Goal: Task Accomplishment & Management: Use online tool/utility

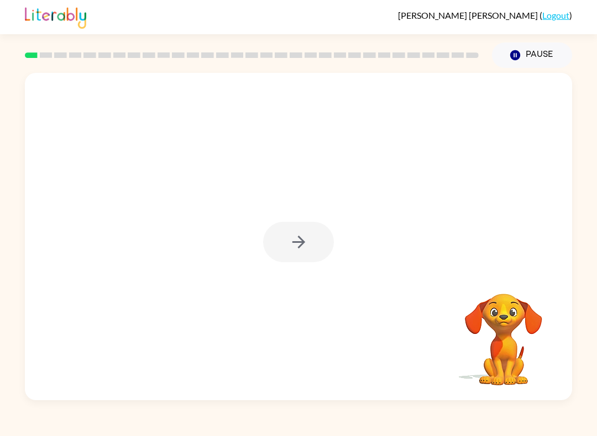
click at [311, 247] on div at bounding box center [298, 242] width 71 height 40
click at [296, 229] on button "button" at bounding box center [298, 242] width 71 height 40
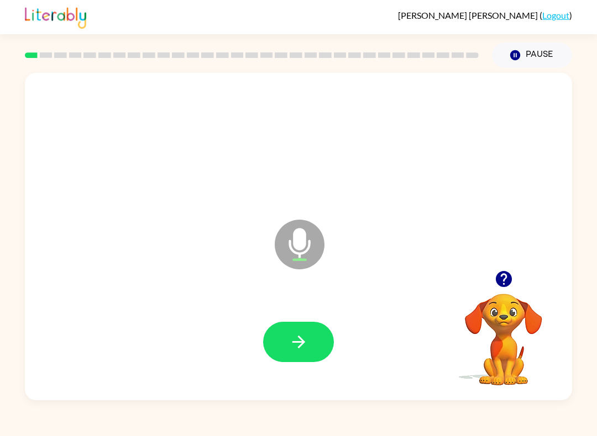
click at [308, 355] on button "button" at bounding box center [298, 342] width 71 height 40
click at [318, 336] on button "button" at bounding box center [298, 342] width 71 height 40
click at [290, 347] on icon "button" at bounding box center [298, 342] width 19 height 19
click at [279, 357] on button "button" at bounding box center [298, 342] width 71 height 40
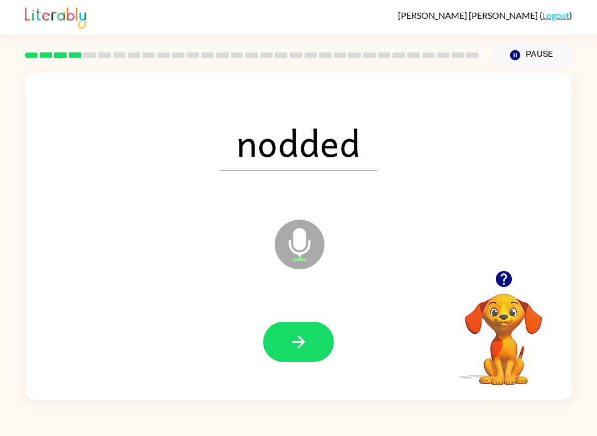
click at [311, 332] on button "button" at bounding box center [298, 342] width 71 height 40
click at [320, 346] on button "button" at bounding box center [298, 342] width 71 height 40
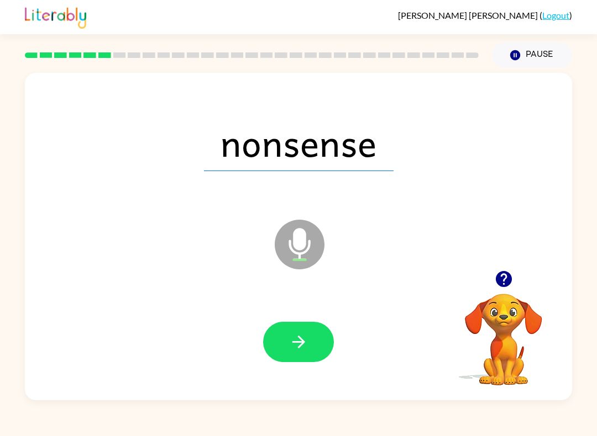
click at [291, 353] on button "button" at bounding box center [298, 342] width 71 height 40
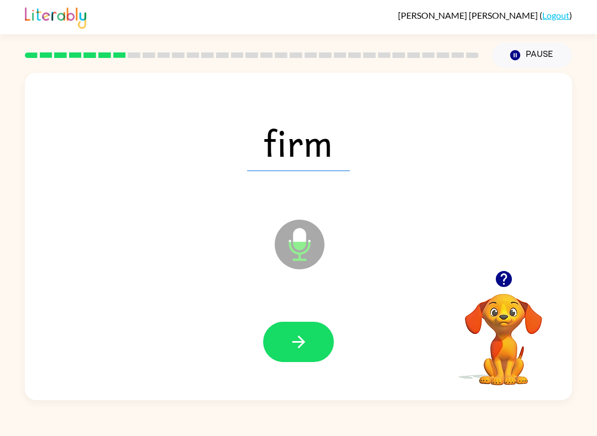
click at [303, 350] on icon "button" at bounding box center [298, 342] width 19 height 19
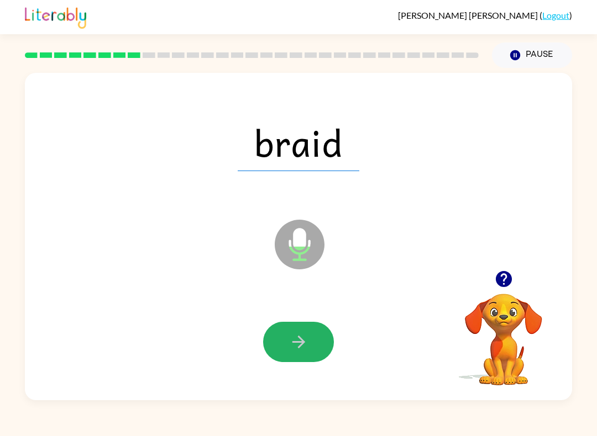
click at [315, 358] on button "button" at bounding box center [298, 342] width 71 height 40
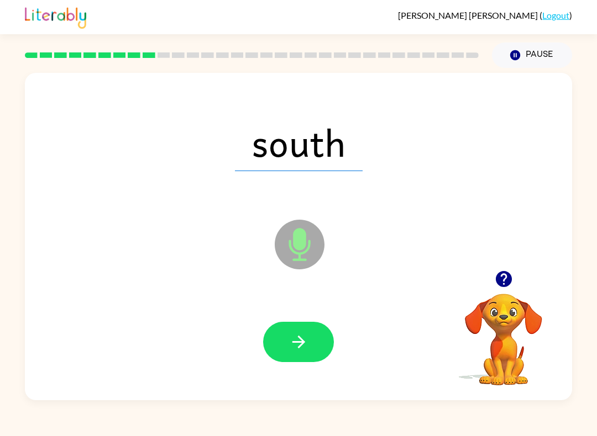
click at [294, 327] on button "button" at bounding box center [298, 342] width 71 height 40
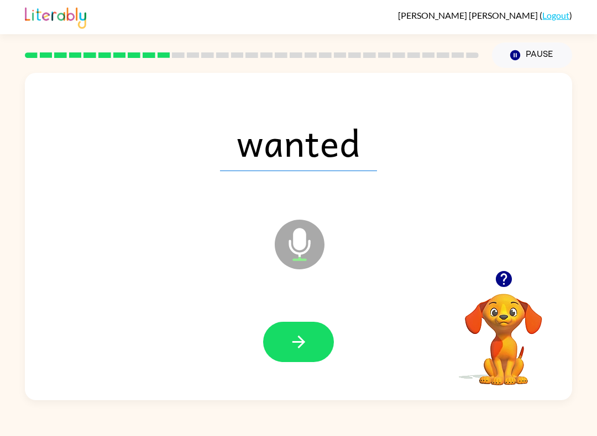
click at [312, 333] on button "button" at bounding box center [298, 342] width 71 height 40
click at [309, 373] on div at bounding box center [298, 342] width 525 height 94
click at [292, 339] on icon "button" at bounding box center [298, 342] width 19 height 19
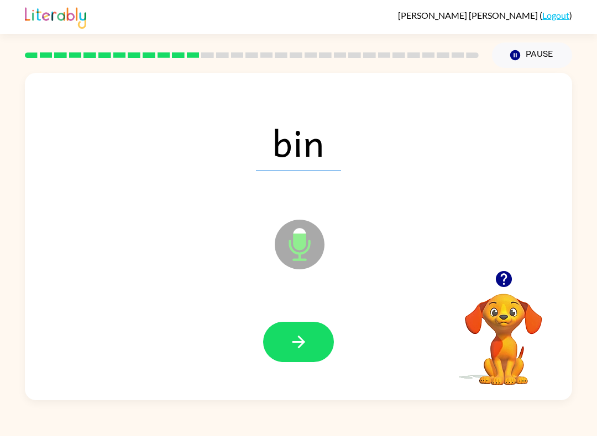
click at [291, 353] on button "button" at bounding box center [298, 342] width 71 height 40
click at [301, 340] on icon "button" at bounding box center [298, 342] width 13 height 13
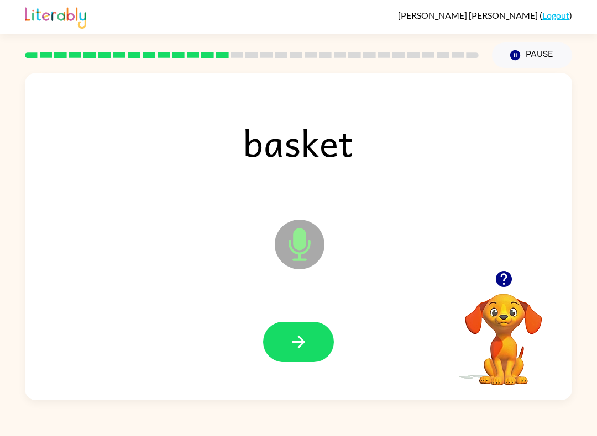
click at [327, 323] on div at bounding box center [298, 342] width 71 height 40
click at [317, 346] on button "button" at bounding box center [298, 342] width 71 height 40
click at [299, 353] on button "button" at bounding box center [298, 342] width 71 height 40
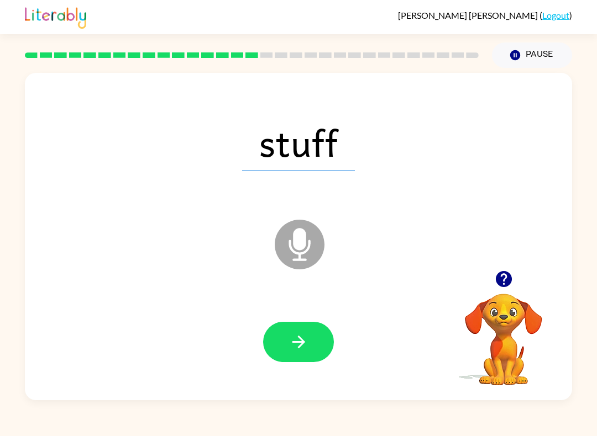
click at [301, 351] on icon "button" at bounding box center [298, 342] width 19 height 19
click at [313, 313] on div at bounding box center [298, 342] width 525 height 94
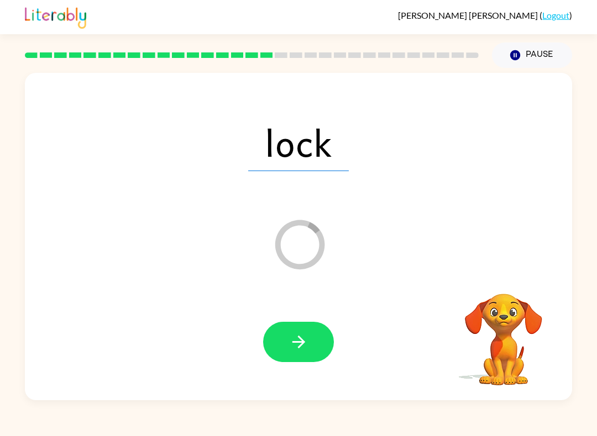
click at [314, 352] on button "button" at bounding box center [298, 342] width 71 height 40
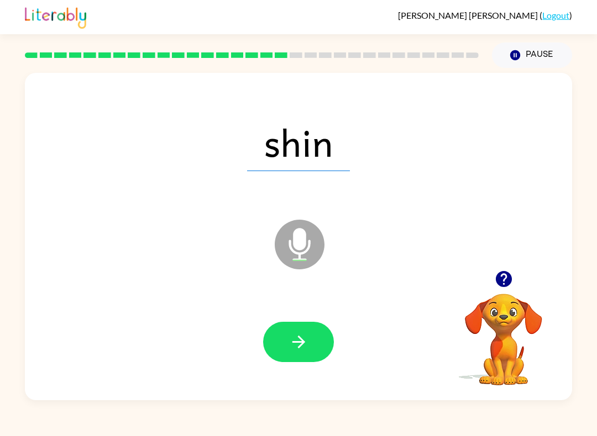
click at [303, 360] on button "button" at bounding box center [298, 342] width 71 height 40
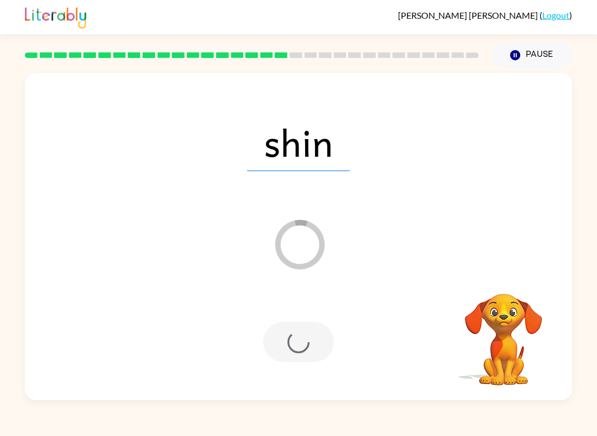
click at [503, 1] on div "[PERSON_NAME] ( Logout )" at bounding box center [298, 17] width 547 height 34
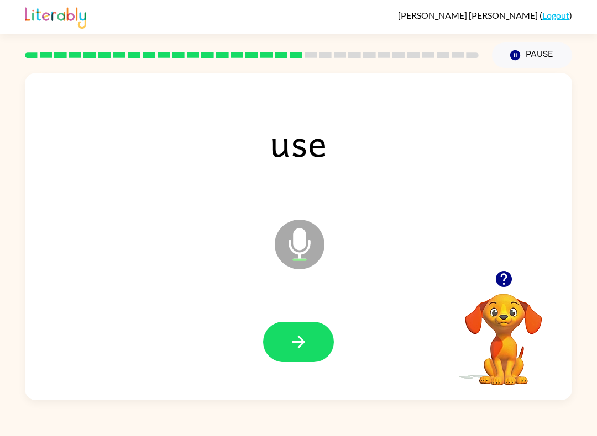
click at [297, 362] on button "button" at bounding box center [298, 342] width 71 height 40
click at [328, 328] on div at bounding box center [298, 342] width 71 height 40
click at [314, 333] on button "button" at bounding box center [298, 342] width 71 height 40
click at [301, 343] on icon "button" at bounding box center [298, 342] width 13 height 13
click at [274, 339] on button "button" at bounding box center [298, 342] width 71 height 40
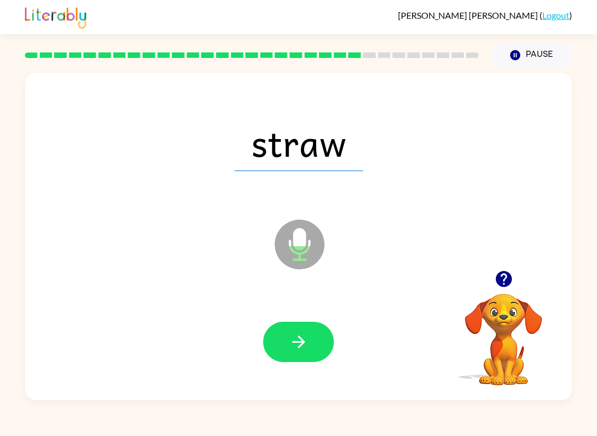
click at [293, 331] on button "button" at bounding box center [298, 342] width 71 height 40
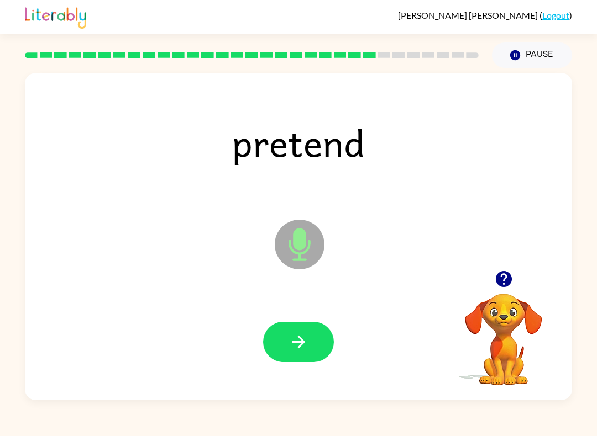
click at [275, 334] on button "button" at bounding box center [298, 342] width 71 height 40
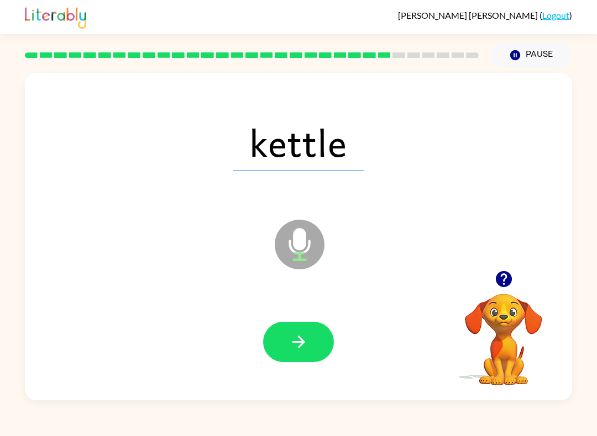
click at [296, 347] on icon "button" at bounding box center [298, 342] width 19 height 19
click at [325, 330] on button "button" at bounding box center [298, 342] width 71 height 40
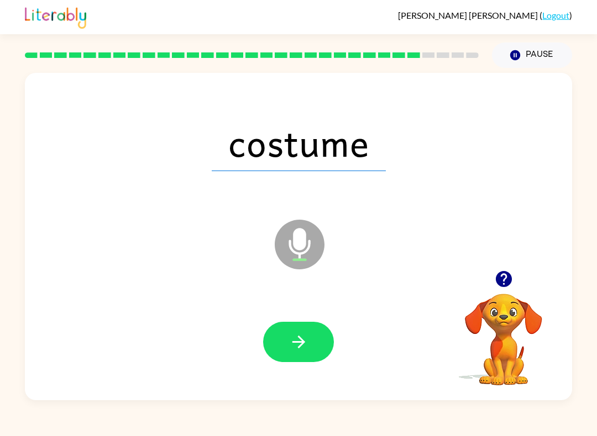
click at [299, 320] on div at bounding box center [298, 342] width 525 height 94
click at [318, 334] on button "button" at bounding box center [298, 342] width 71 height 40
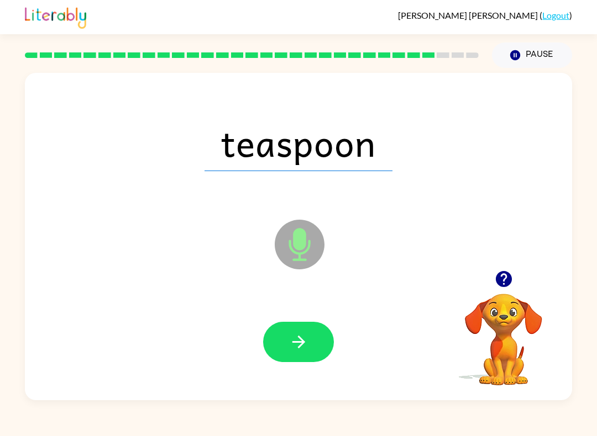
click at [292, 333] on icon "button" at bounding box center [298, 342] width 19 height 19
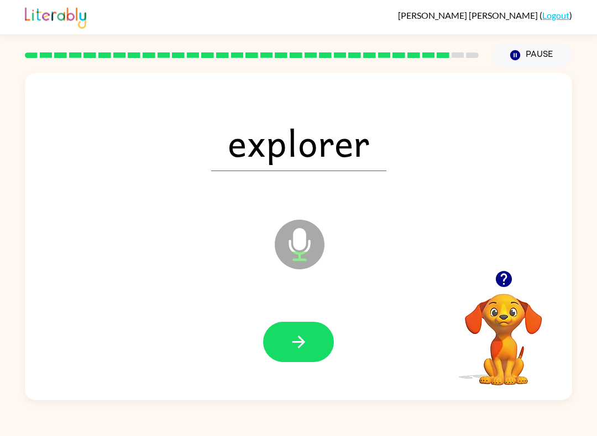
click at [273, 361] on button "button" at bounding box center [298, 342] width 71 height 40
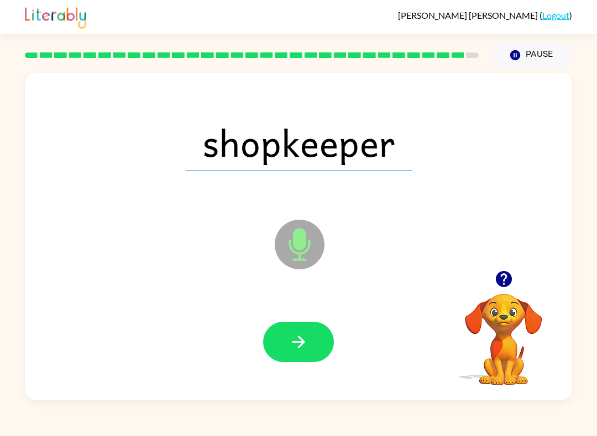
click at [293, 352] on icon "button" at bounding box center [298, 342] width 19 height 19
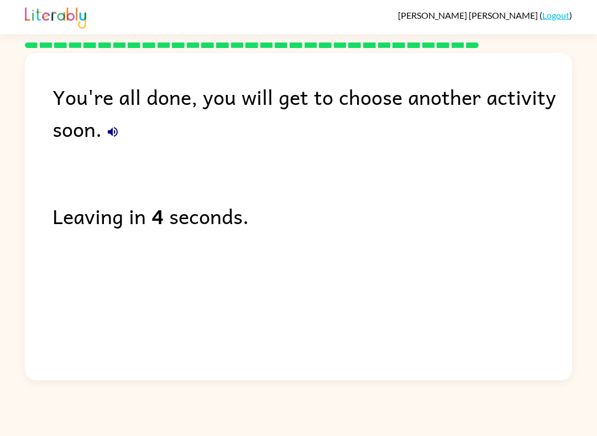
click at [118, 128] on icon "button" at bounding box center [112, 131] width 13 height 13
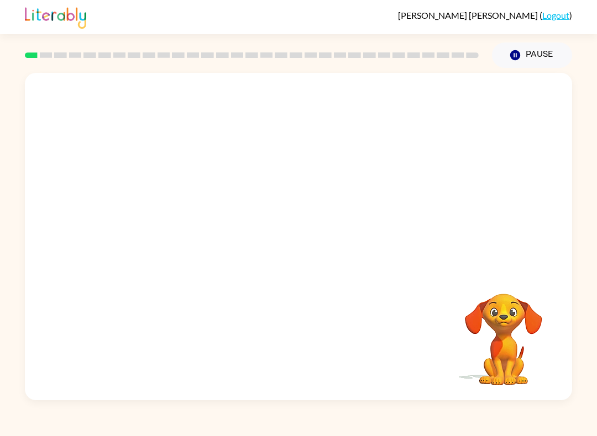
click at [271, 170] on video "Your browser must support playing .mp4 files to use Literably. Please try using…" at bounding box center [298, 172] width 547 height 198
click at [259, 198] on video "Your browser must support playing .mp4 files to use Literably. Please try using…" at bounding box center [298, 172] width 547 height 198
click at [256, 191] on video "Your browser must support playing .mp4 files to use Literably. Please try using…" at bounding box center [298, 172] width 547 height 198
click at [269, 178] on video "Your browser must support playing .mp4 files to use Literably. Please try using…" at bounding box center [298, 172] width 547 height 198
click at [303, 264] on div at bounding box center [298, 237] width 547 height 328
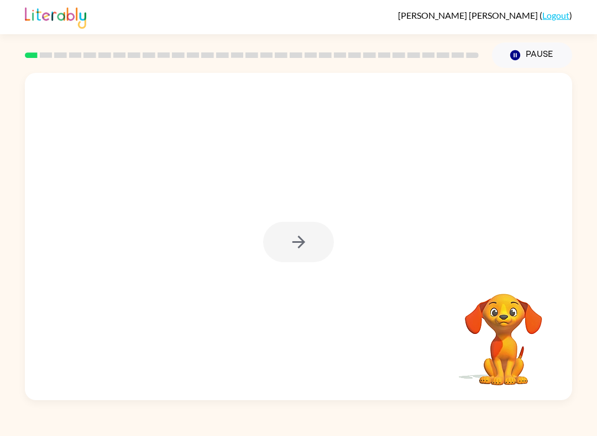
click at [315, 236] on div at bounding box center [298, 242] width 71 height 40
click at [307, 243] on icon "button" at bounding box center [298, 242] width 19 height 19
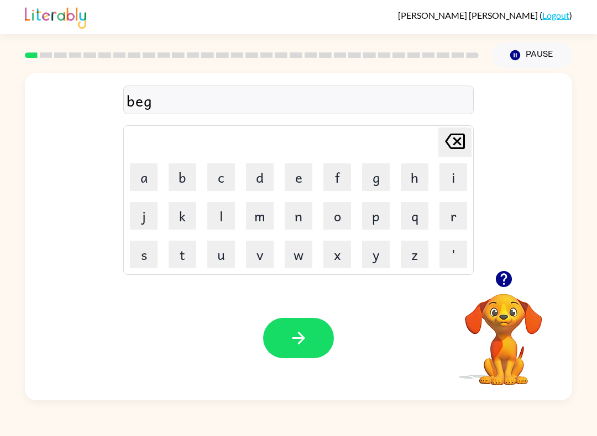
click at [297, 345] on icon "button" at bounding box center [298, 338] width 19 height 19
click at [311, 370] on div "Your browser must support playing .mp4 files to use Literably. Please try using…" at bounding box center [298, 338] width 547 height 124
click at [315, 334] on button "button" at bounding box center [298, 338] width 71 height 40
click at [299, 328] on button "button" at bounding box center [298, 338] width 71 height 40
click at [255, 321] on div "Your browser must support playing .mp4 files to use Literably. Please try using…" at bounding box center [298, 338] width 547 height 124
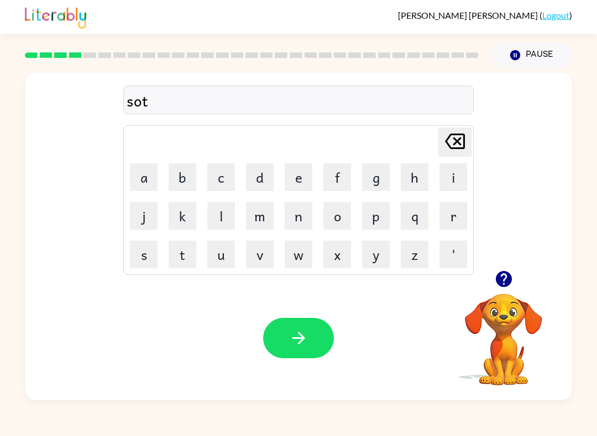
click at [275, 338] on button "button" at bounding box center [298, 338] width 71 height 40
click at [329, 363] on div "Your browser must support playing .mp4 files to use Literably. Please try using…" at bounding box center [298, 338] width 547 height 124
click at [308, 330] on button "button" at bounding box center [298, 338] width 71 height 40
click at [289, 346] on icon "button" at bounding box center [298, 338] width 19 height 19
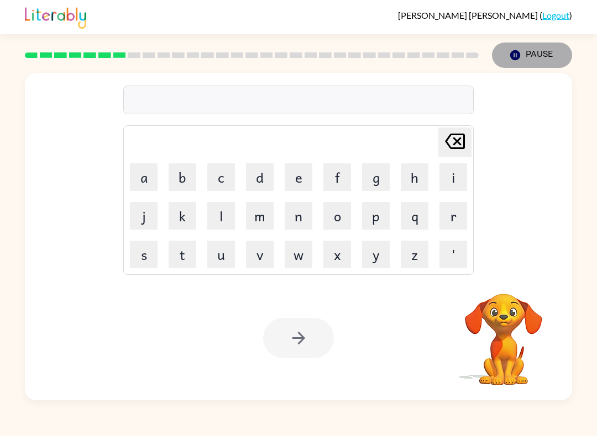
click at [543, 57] on button "Pause Pause" at bounding box center [532, 55] width 80 height 25
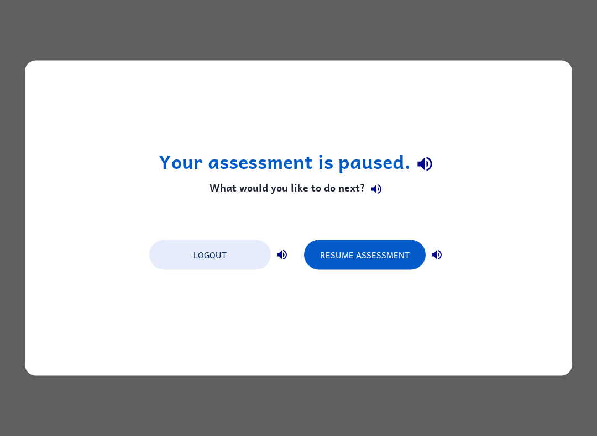
click at [350, 270] on button "Resume Assessment" at bounding box center [365, 255] width 122 height 30
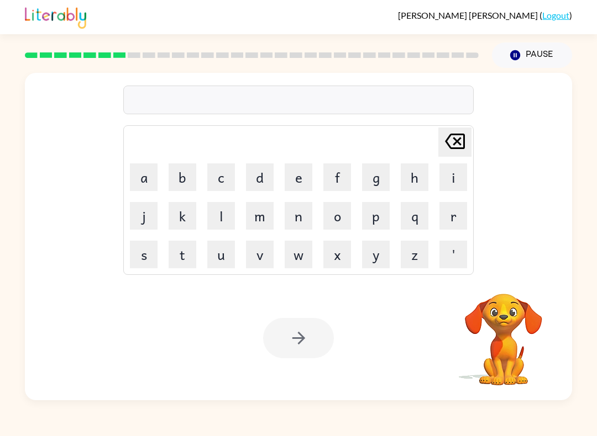
click at [353, 273] on table "Delete Delete last character input a b c d e f g h i j k l m n o p q r s t u v …" at bounding box center [298, 200] width 349 height 149
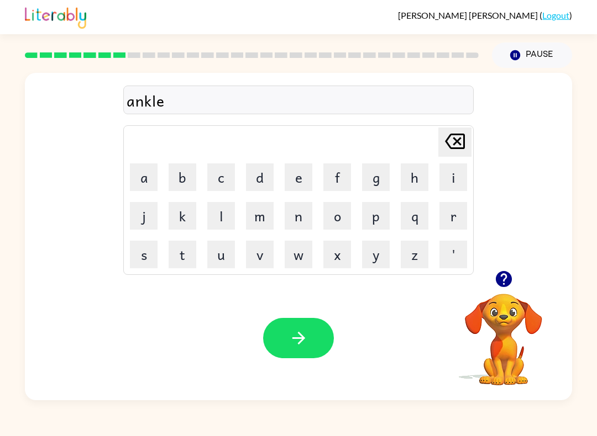
click at [300, 323] on button "button" at bounding box center [298, 338] width 71 height 40
click at [287, 350] on button "button" at bounding box center [298, 338] width 71 height 40
click at [279, 350] on button "button" at bounding box center [298, 338] width 71 height 40
click at [311, 344] on button "button" at bounding box center [298, 338] width 71 height 40
click at [384, 95] on div at bounding box center [298, 100] width 350 height 29
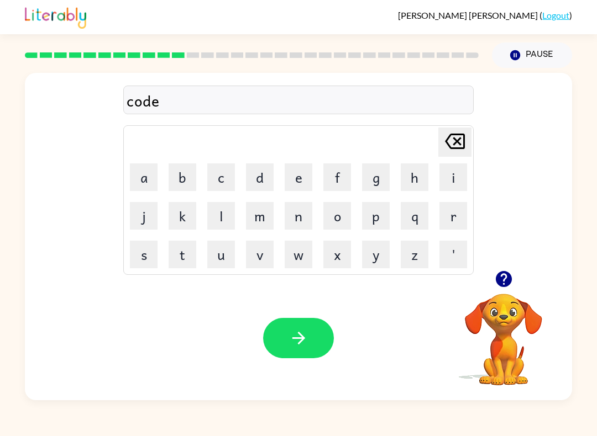
click at [302, 329] on icon "button" at bounding box center [298, 338] width 19 height 19
click at [297, 327] on button "button" at bounding box center [298, 338] width 71 height 40
click at [292, 341] on icon "button" at bounding box center [298, 338] width 19 height 19
click at [286, 355] on button "button" at bounding box center [298, 338] width 71 height 40
click at [273, 336] on button "button" at bounding box center [298, 338] width 71 height 40
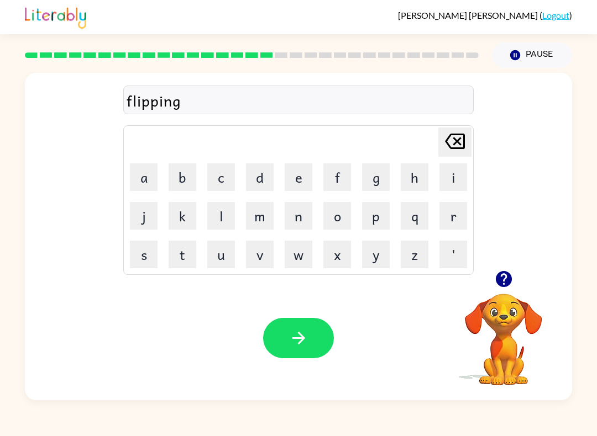
click at [292, 311] on div "Your browser must support playing .mp4 files to use Literably. Please try using…" at bounding box center [298, 338] width 547 height 124
click at [281, 345] on button "button" at bounding box center [298, 338] width 71 height 40
click at [263, 362] on div "Your browser must support playing .mp4 files to use Literably. Please try using…" at bounding box center [298, 338] width 547 height 124
click at [283, 358] on button "button" at bounding box center [298, 338] width 71 height 40
click at [289, 356] on button "button" at bounding box center [298, 338] width 71 height 40
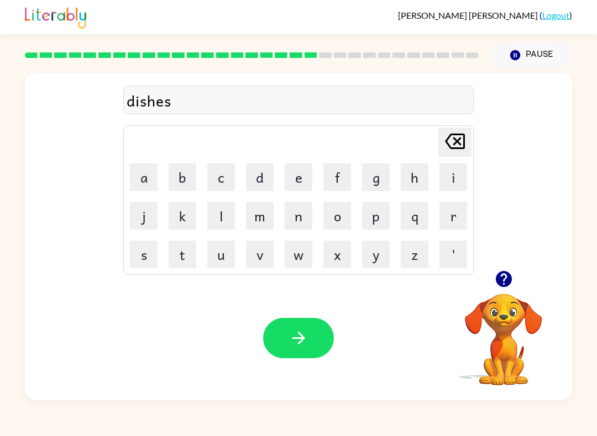
click at [281, 346] on button "button" at bounding box center [298, 338] width 71 height 40
click at [281, 341] on button "button" at bounding box center [298, 338] width 71 height 40
click at [306, 343] on icon "button" at bounding box center [298, 338] width 19 height 19
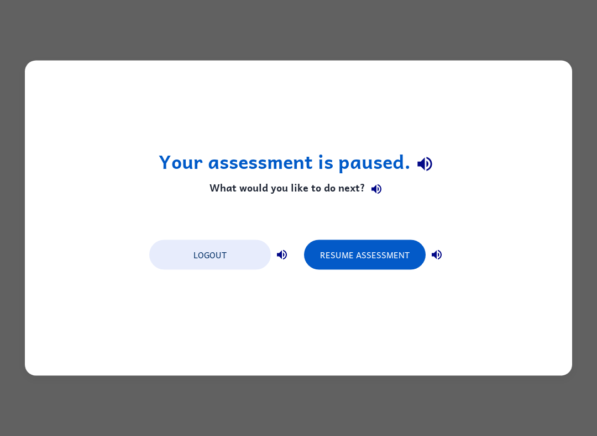
click at [364, 282] on div "Your assessment is paused. What would you like to do next? Logout Resume Assess…" at bounding box center [298, 218] width 547 height 315
click at [363, 281] on div "Your assessment is paused. What would you like to do next? Logout Resume Assess…" at bounding box center [298, 218] width 547 height 315
click at [389, 257] on button "Resume Assessment" at bounding box center [365, 255] width 122 height 30
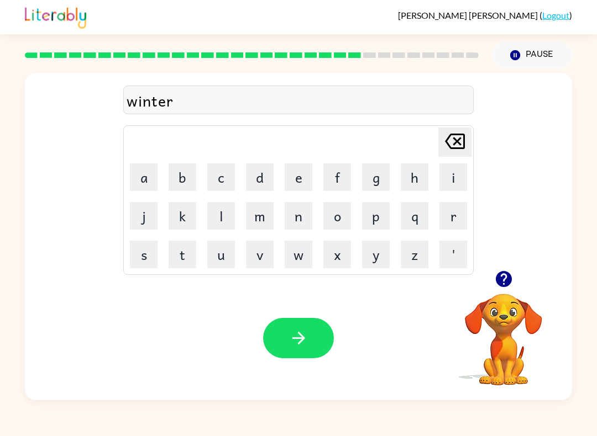
click at [318, 316] on div "Your browser must support playing .mp4 files to use Literably. Please try using…" at bounding box center [298, 338] width 547 height 124
click at [290, 344] on icon "button" at bounding box center [298, 338] width 19 height 19
click at [267, 335] on button "button" at bounding box center [298, 338] width 71 height 40
click at [313, 338] on button "button" at bounding box center [298, 338] width 71 height 40
click at [283, 358] on button "button" at bounding box center [298, 338] width 71 height 40
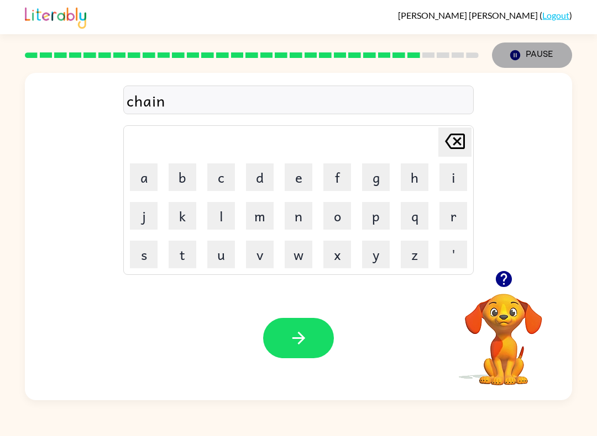
click at [303, 349] on button "button" at bounding box center [298, 338] width 71 height 40
click at [311, 359] on button "button" at bounding box center [298, 338] width 71 height 40
click at [263, 349] on div at bounding box center [298, 338] width 71 height 40
click at [309, 343] on button "button" at bounding box center [298, 338] width 71 height 40
click at [288, 349] on button "button" at bounding box center [298, 338] width 71 height 40
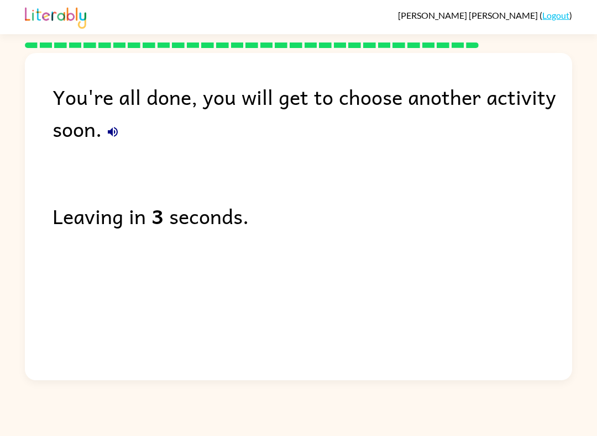
click at [120, 134] on button "button" at bounding box center [113, 132] width 22 height 22
